Goal: Find specific page/section: Find specific page/section

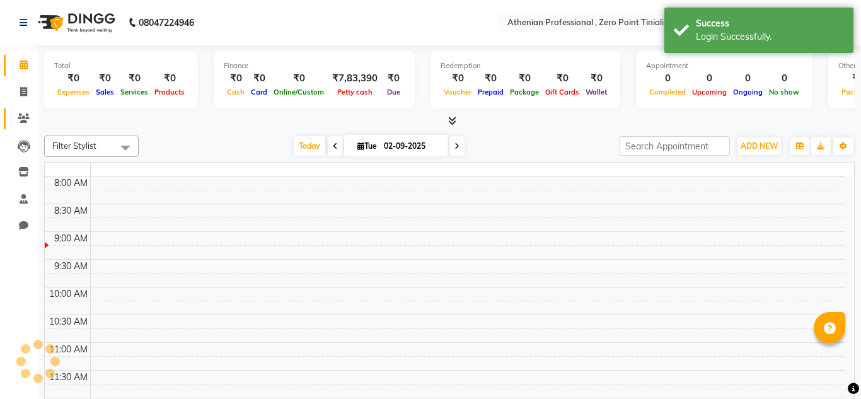
select select "en"
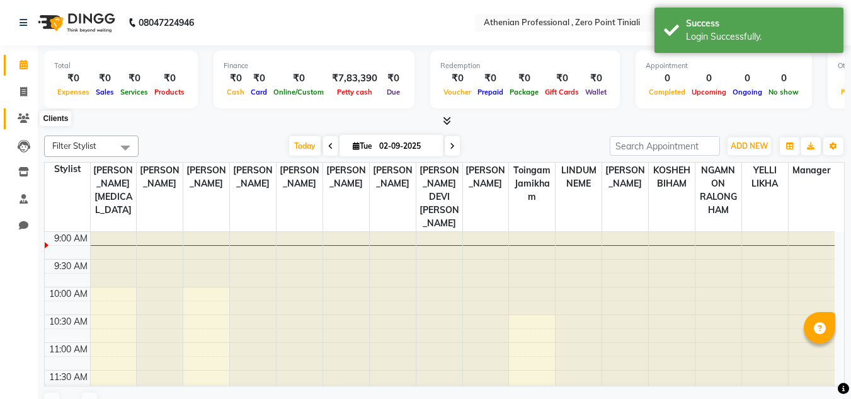
click at [22, 118] on icon at bounding box center [24, 117] width 12 height 9
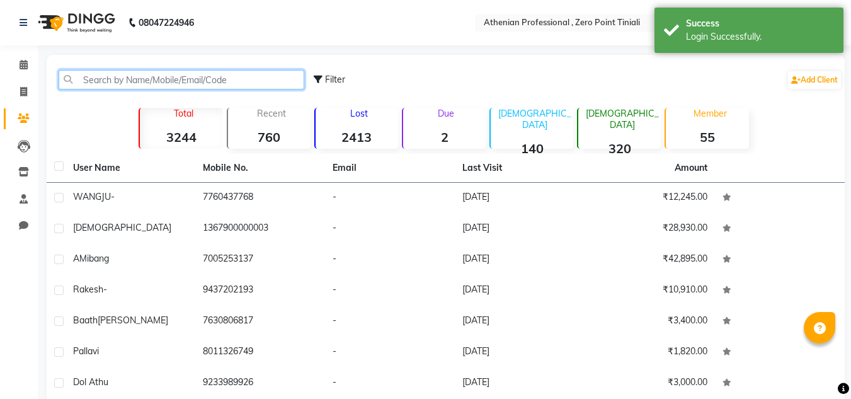
click at [113, 81] on input "text" at bounding box center [182, 80] width 246 height 20
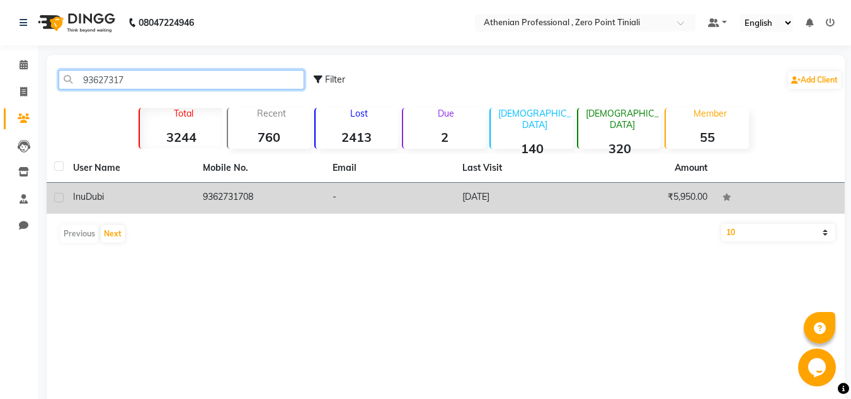
type input "93627317"
click at [104, 200] on span "Dubi" at bounding box center [95, 196] width 18 height 11
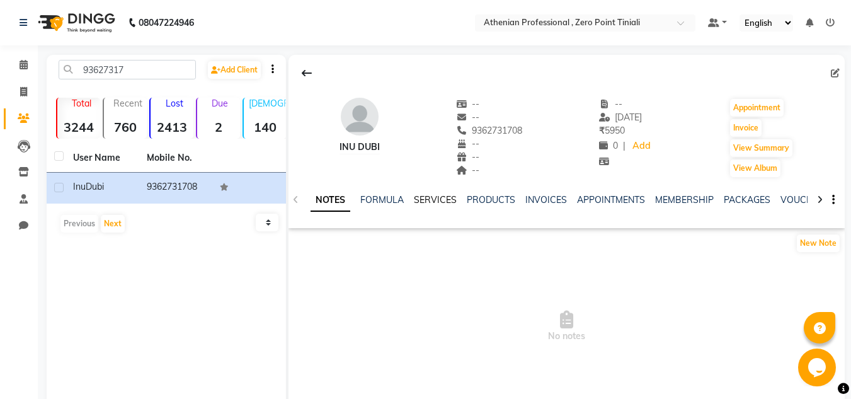
click at [414, 200] on link "SERVICES" at bounding box center [435, 199] width 43 height 11
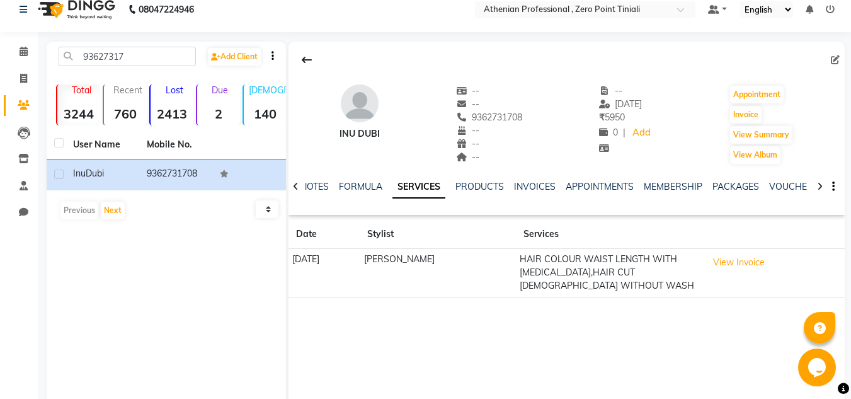
scroll to position [14, 0]
click at [596, 304] on div "Inu Dubi -- -- 9362731708 -- -- -- -- [DATE] ₹ 5950 0 | Add Appointment Invoice…" at bounding box center [567, 174] width 556 height 266
